Goal: Transaction & Acquisition: Purchase product/service

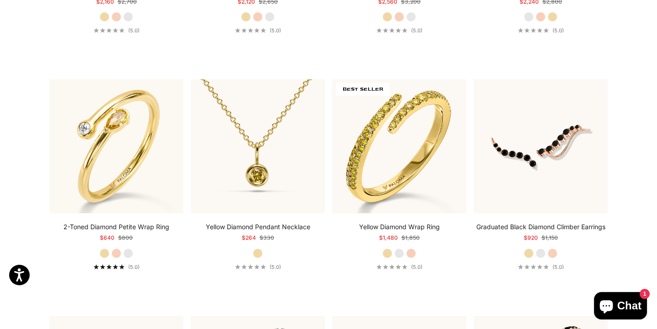
scroll to position [3287, 0]
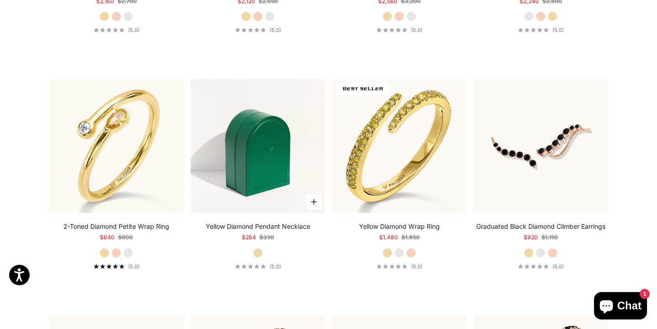
click at [279, 151] on img at bounding box center [258, 146] width 134 height 134
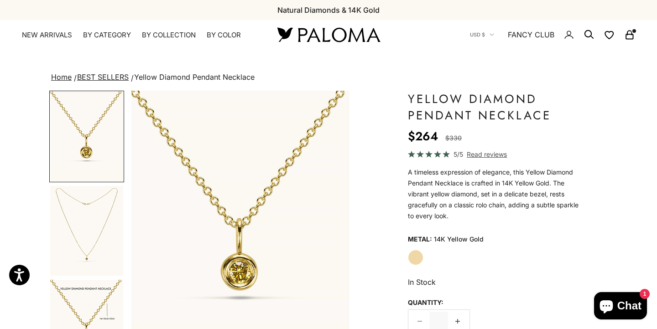
click at [78, 132] on img "Go to item 1" at bounding box center [86, 137] width 73 height 90
click at [88, 250] on img "Go to item 2" at bounding box center [86, 231] width 73 height 90
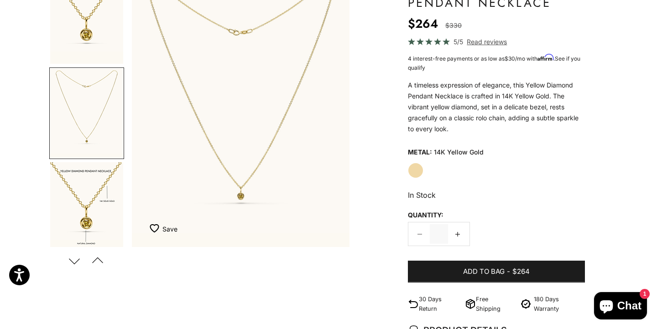
scroll to position [76, 0]
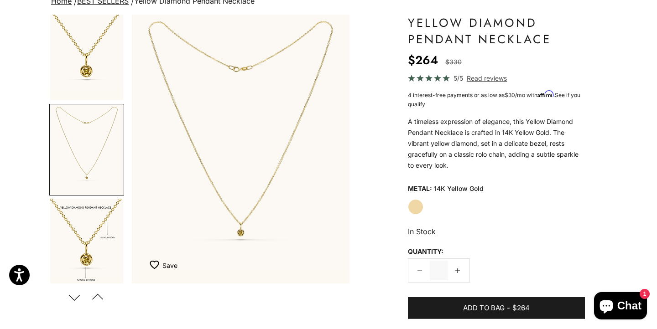
click at [88, 254] on img "Go to item 3" at bounding box center [86, 244] width 73 height 90
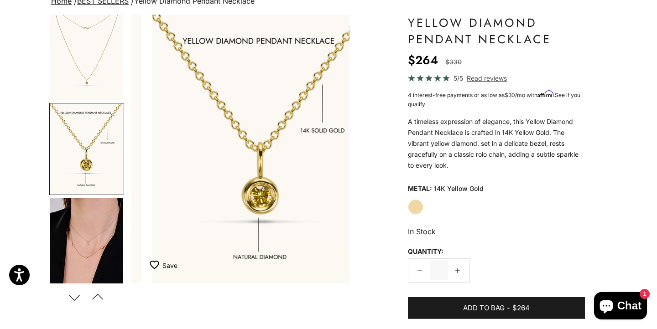
scroll to position [0, 457]
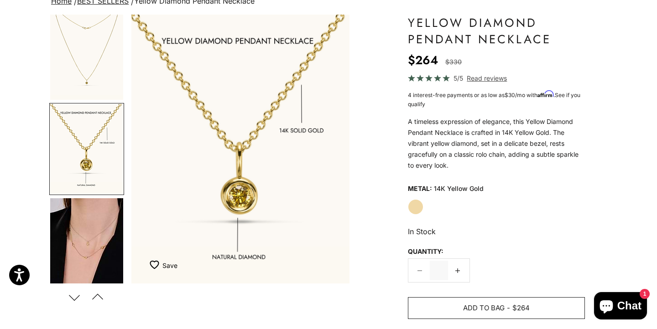
click at [514, 303] on span "$264" at bounding box center [520, 308] width 17 height 11
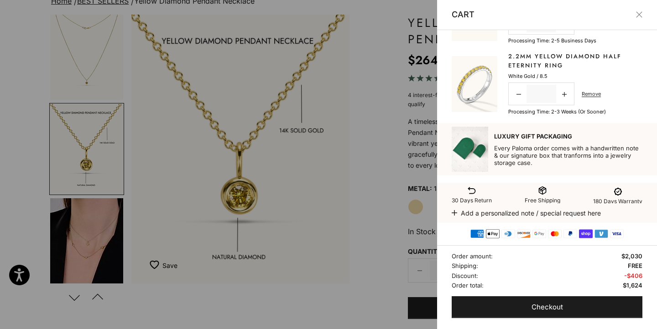
scroll to position [67, 0]
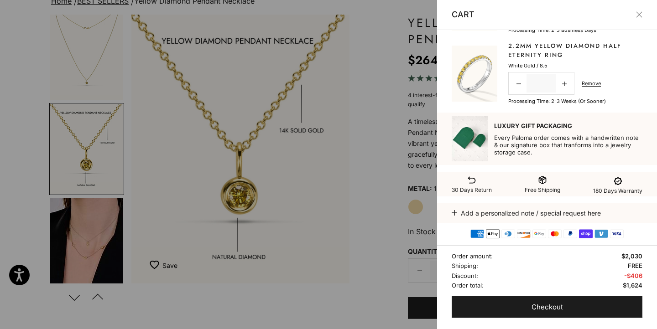
click at [642, 17] on button "Close" at bounding box center [639, 14] width 6 height 6
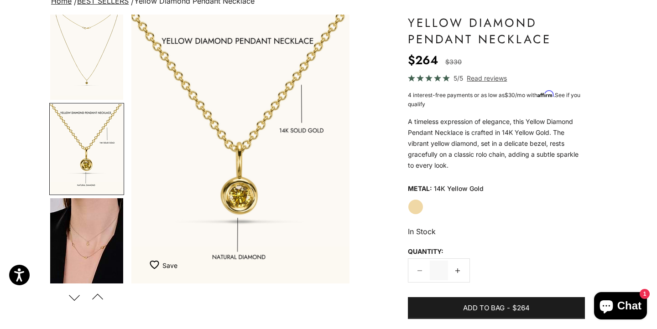
scroll to position [0, 0]
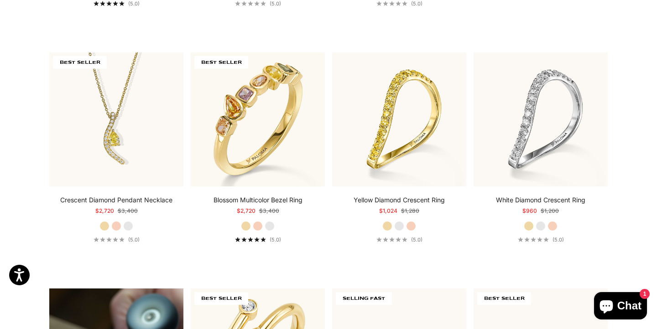
scroll to position [499, 0]
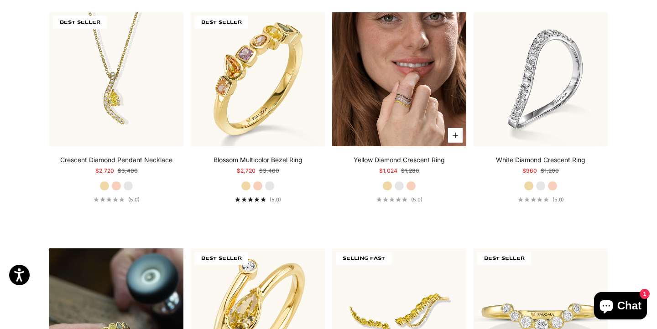
click at [401, 76] on img at bounding box center [399, 79] width 134 height 134
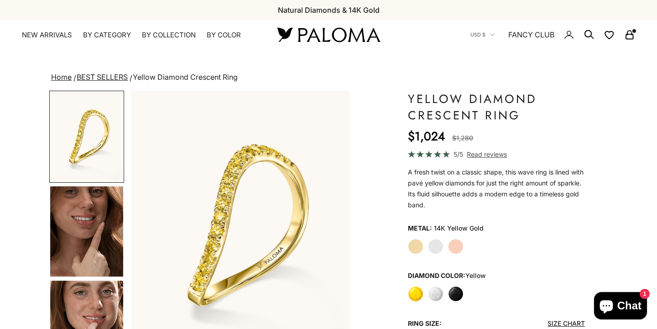
click at [105, 251] on img "Go to item 4" at bounding box center [86, 232] width 73 height 90
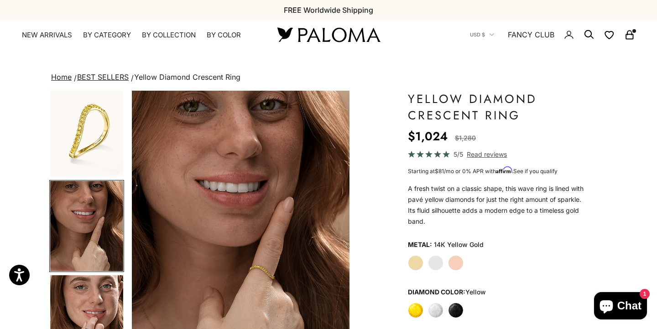
scroll to position [111, 0]
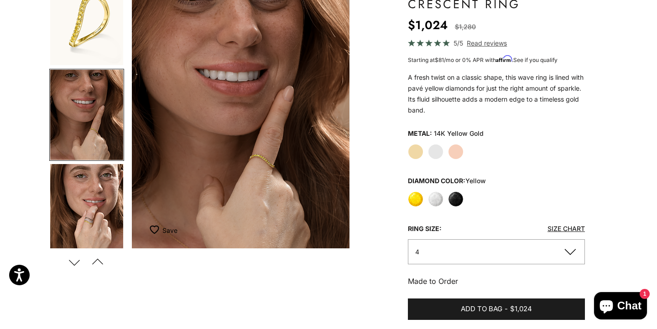
click at [569, 244] on button "4" at bounding box center [496, 251] width 177 height 25
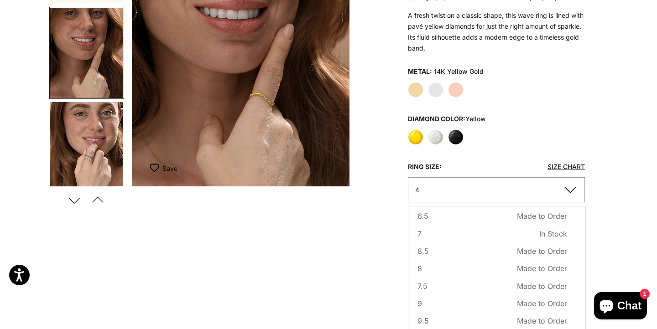
scroll to position [185, 0]
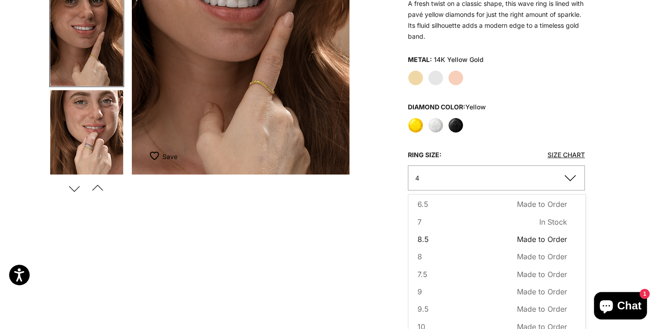
click at [427, 238] on span "8.5" at bounding box center [422, 240] width 11 height 12
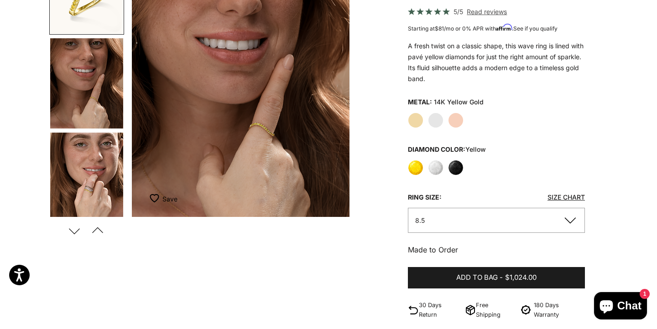
scroll to position [157, 0]
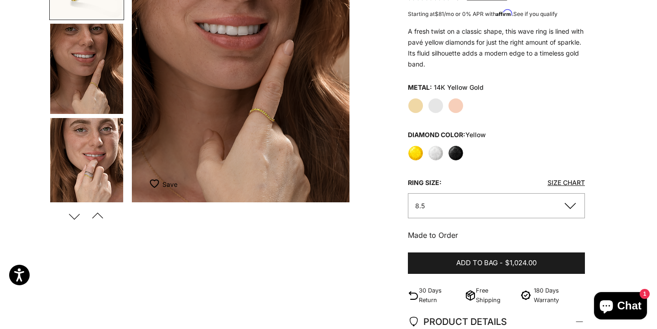
click at [95, 170] on img "Go to item 5" at bounding box center [86, 163] width 73 height 90
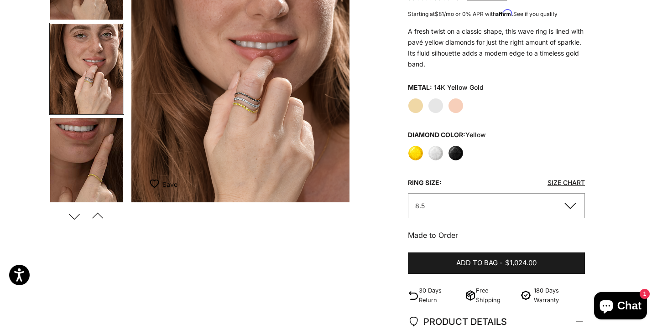
scroll to position [0, 0]
